Goal: Information Seeking & Learning: Learn about a topic

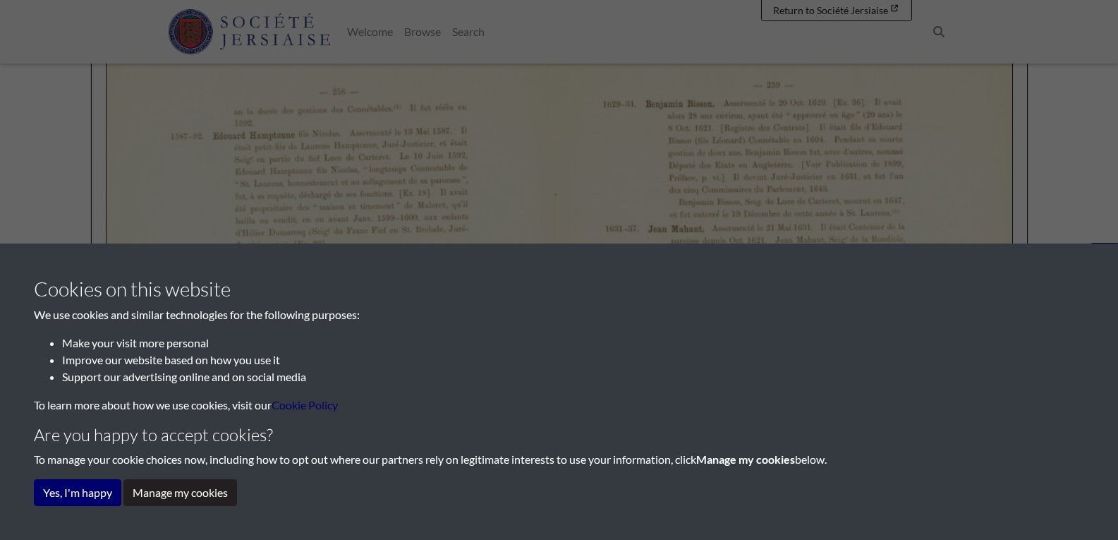
scroll to position [316, 0]
click at [66, 497] on button "Yes, I'm happy" at bounding box center [77, 492] width 87 height 27
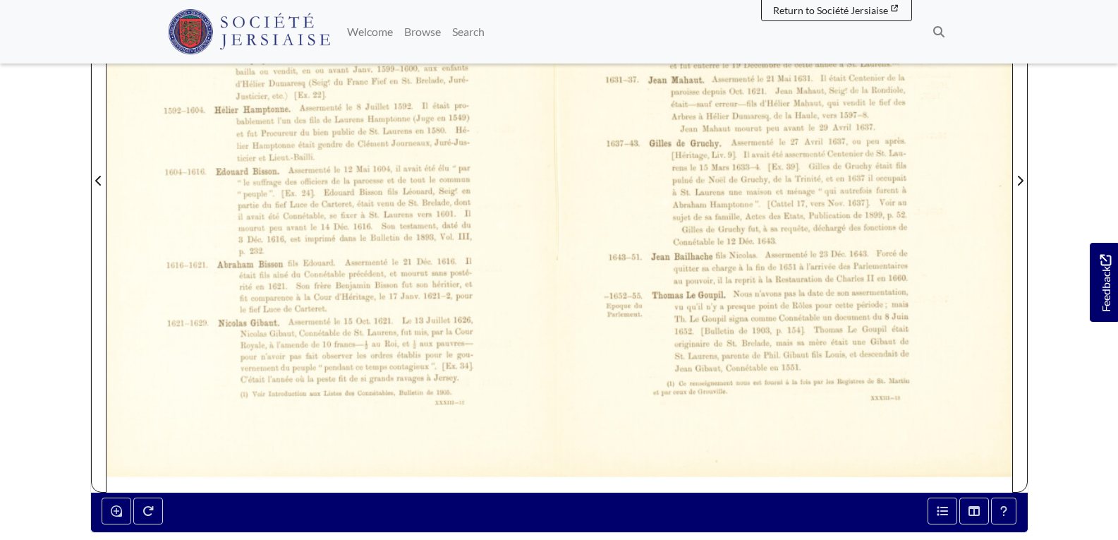
scroll to position [528, 0]
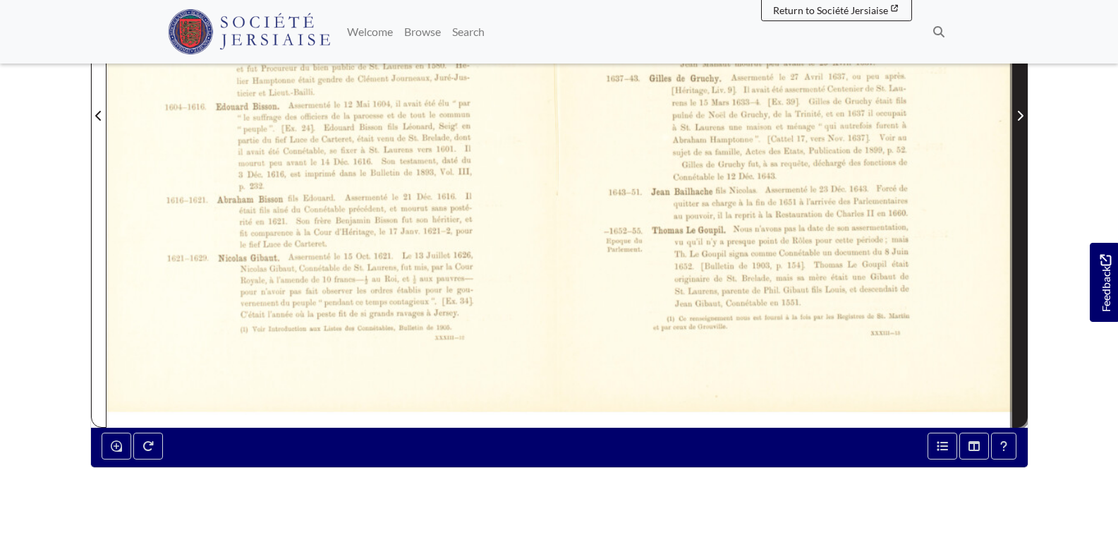
click at [1017, 110] on icon "Next Page" at bounding box center [1020, 115] width 7 height 11
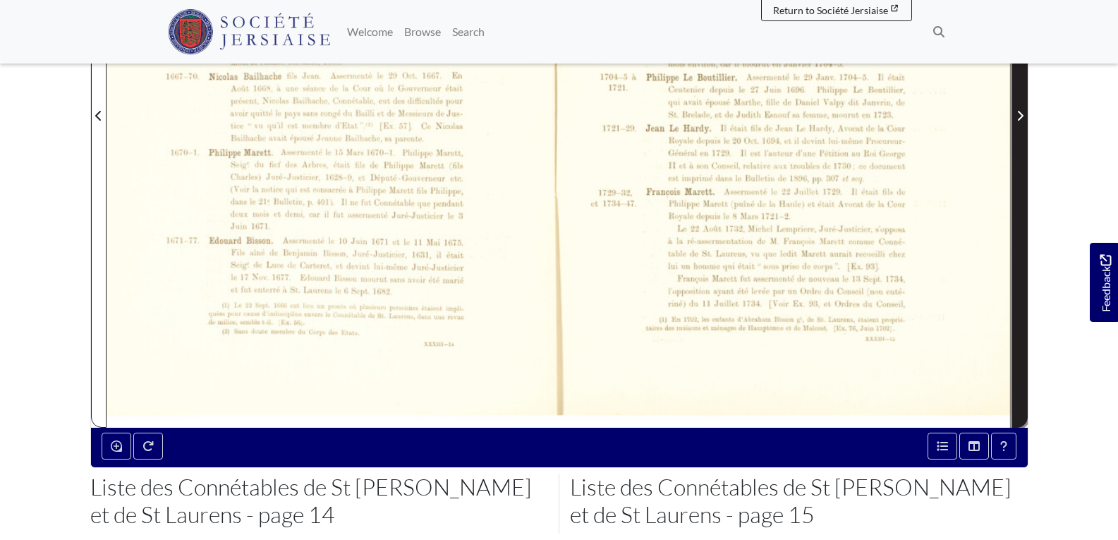
click at [1017, 110] on icon "Next Page" at bounding box center [1020, 115] width 7 height 11
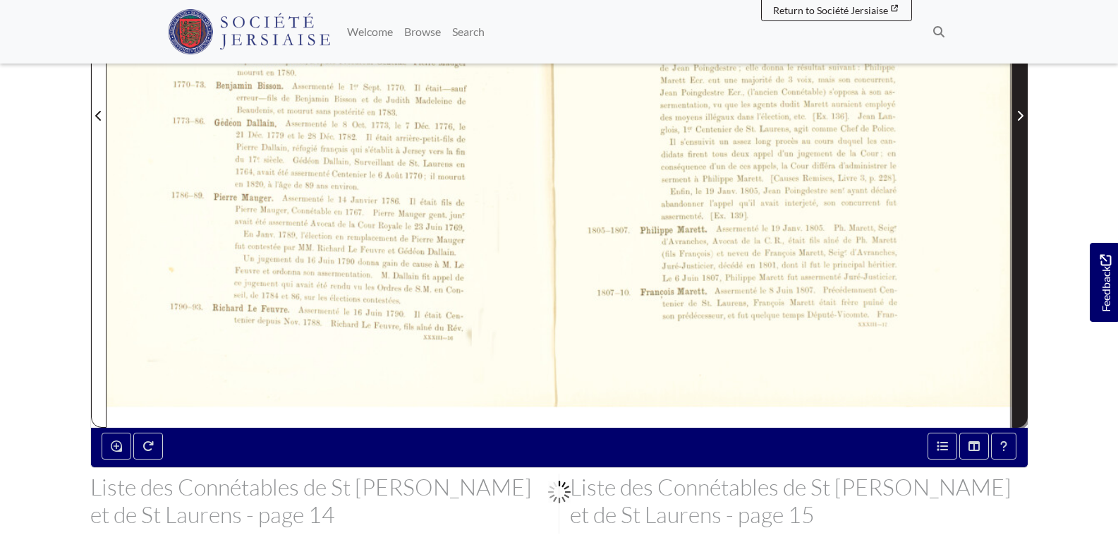
click at [1017, 110] on icon "Next Page" at bounding box center [1020, 115] width 7 height 11
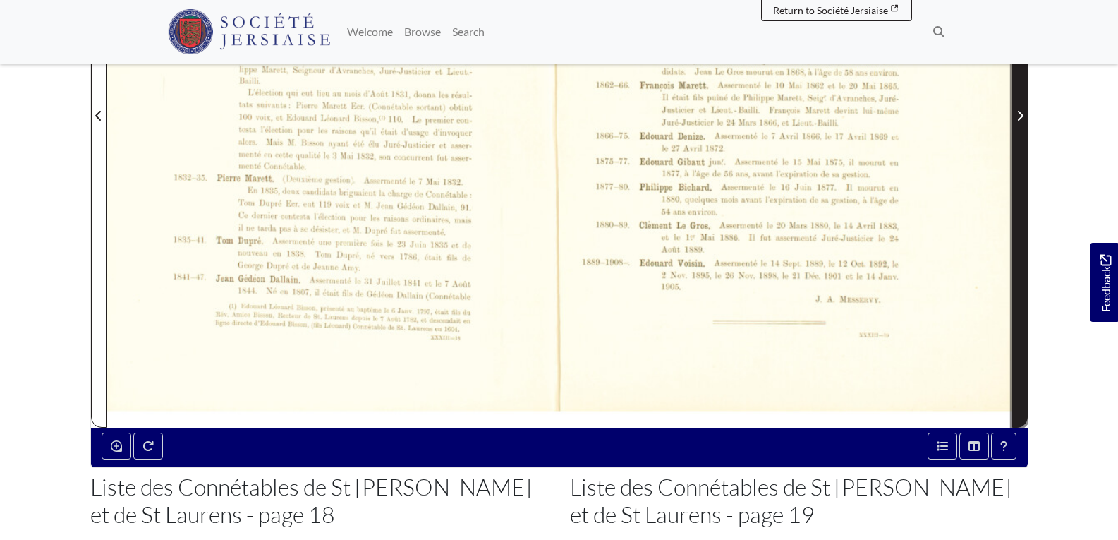
click at [1017, 110] on icon "Next Page" at bounding box center [1020, 115] width 7 height 11
click at [1018, 110] on icon "Next Page" at bounding box center [1020, 115] width 7 height 11
click at [1019, 110] on icon "Next Page" at bounding box center [1020, 115] width 7 height 11
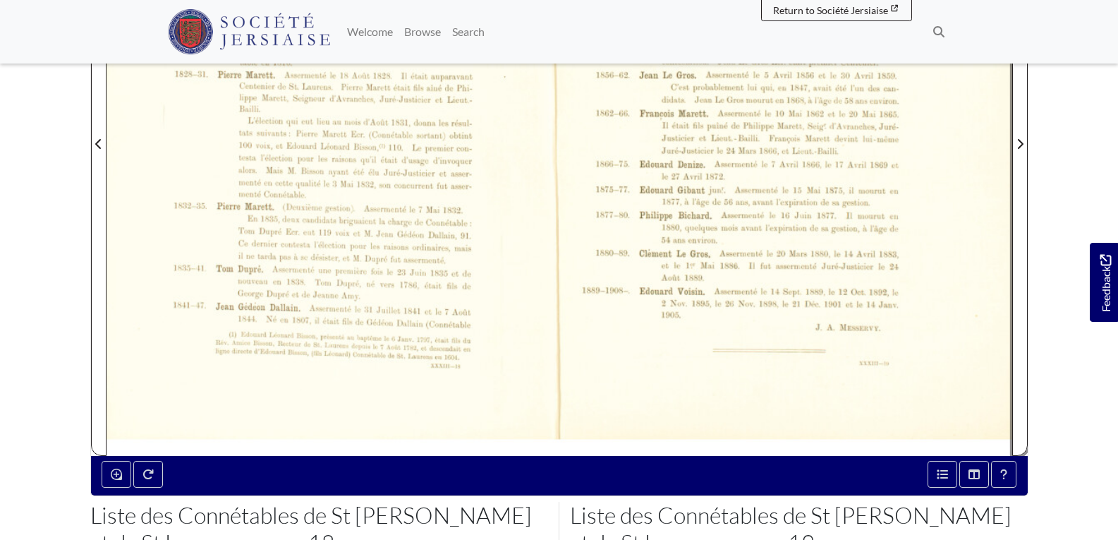
scroll to position [534, 0]
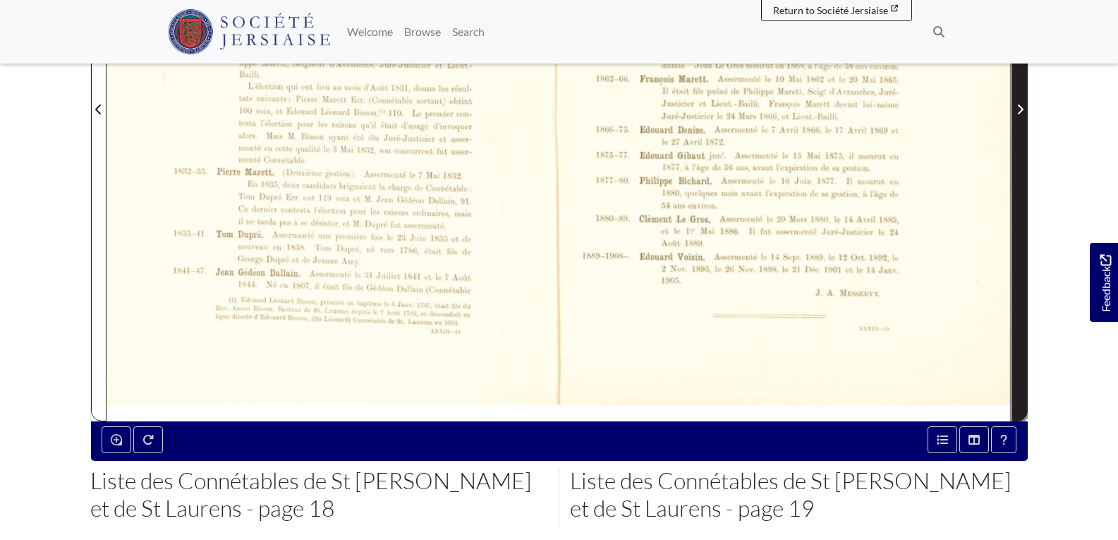
click at [1017, 104] on icon "Next Page" at bounding box center [1020, 109] width 7 height 11
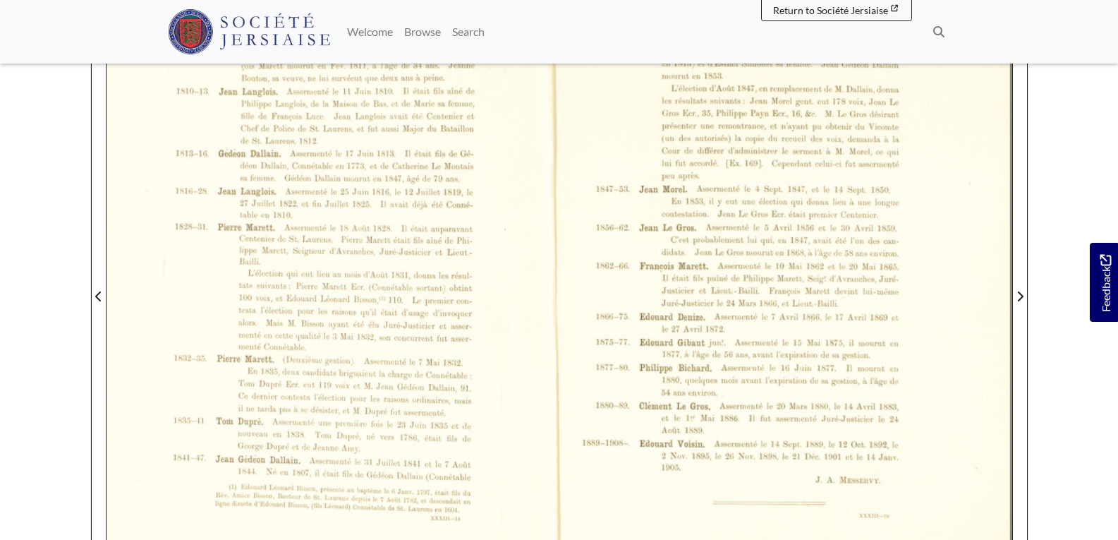
scroll to position [328, 0]
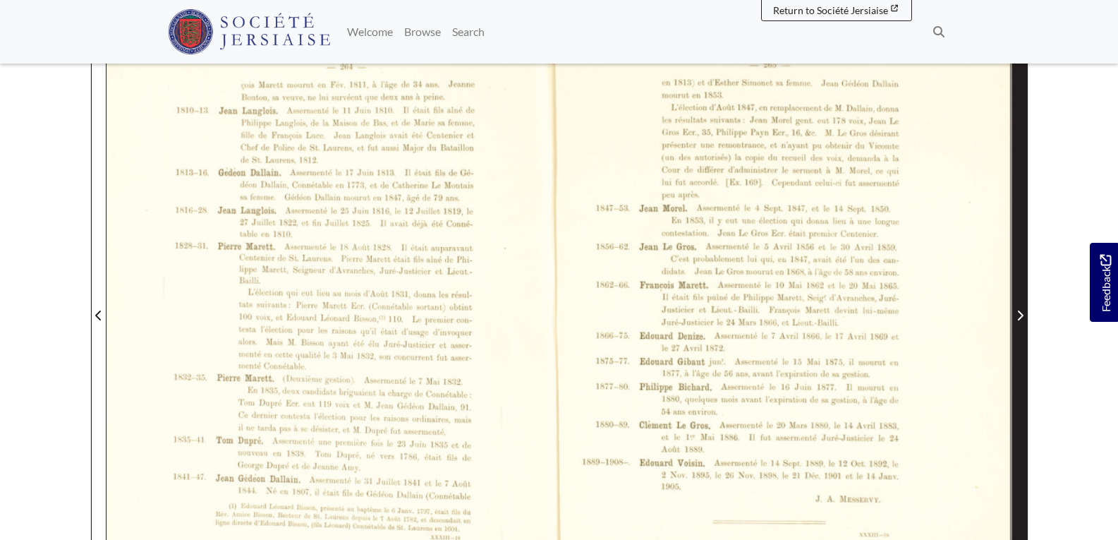
click at [1018, 310] on icon "Next Page" at bounding box center [1020, 315] width 7 height 11
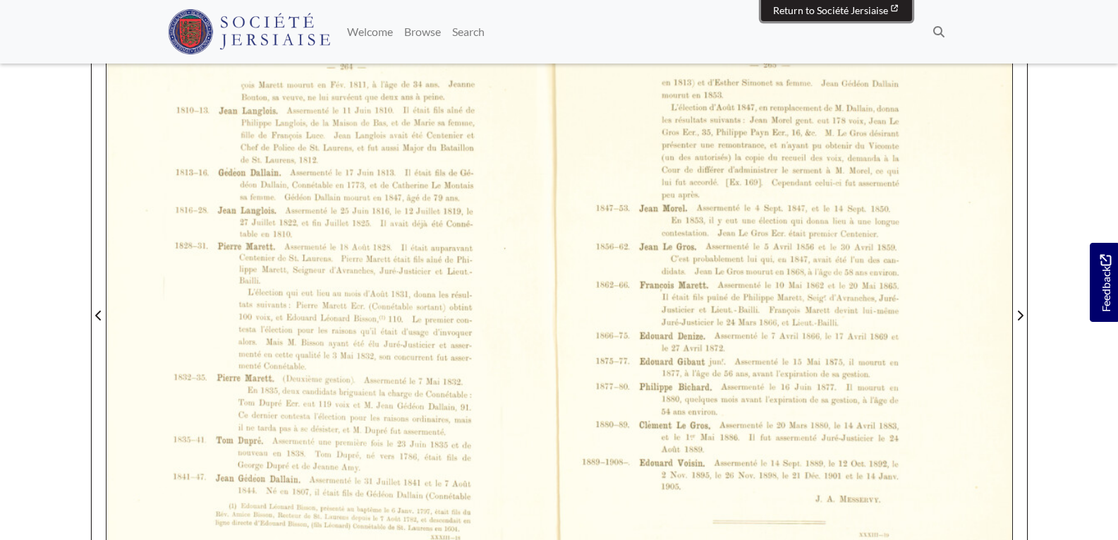
click at [833, 10] on span "Return to Société Jersiaise" at bounding box center [830, 10] width 115 height 12
